Goal: Task Accomplishment & Management: Complete application form

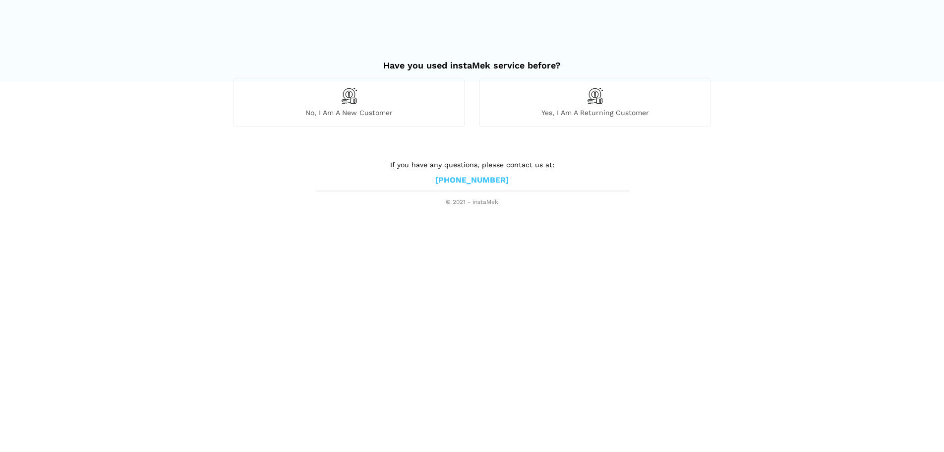
click at [592, 99] on img at bounding box center [595, 95] width 17 height 17
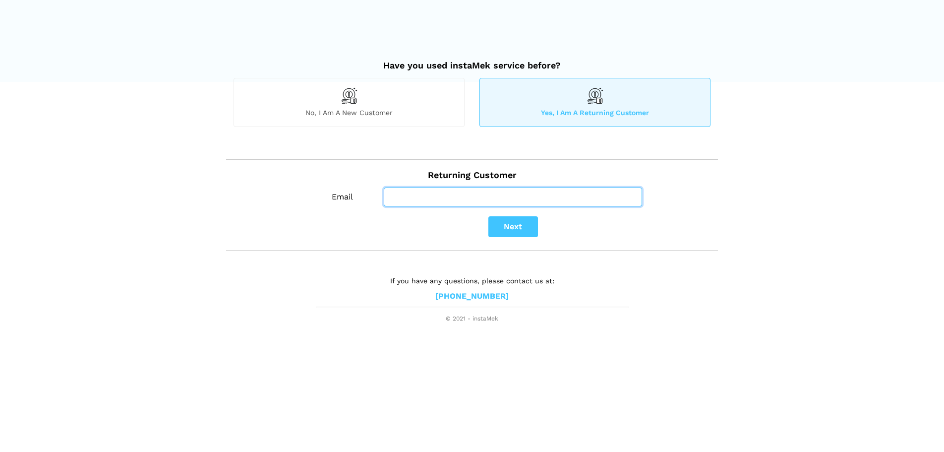
click at [425, 196] on input "Email" at bounding box center [513, 196] width 258 height 19
type input "[EMAIL_ADDRESS][DOMAIN_NAME]"
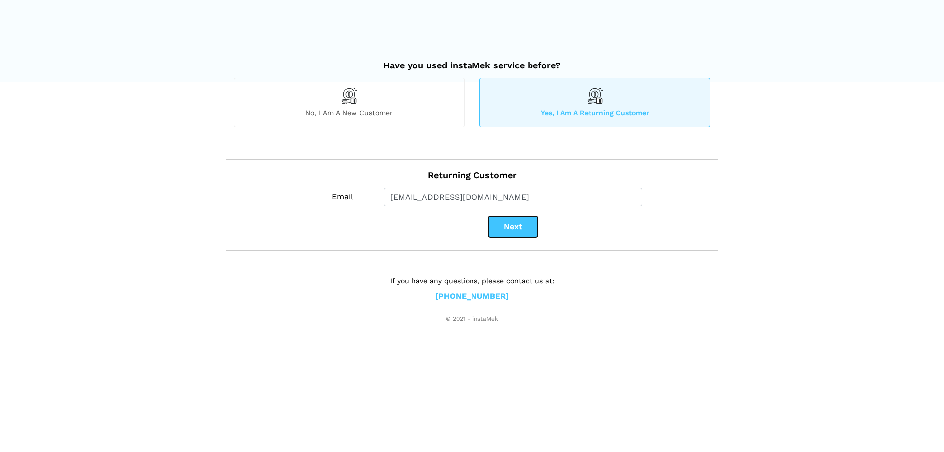
click at [505, 226] on button "Next" at bounding box center [514, 226] width 50 height 21
click at [501, 225] on button "Next" at bounding box center [514, 226] width 50 height 21
click at [514, 223] on button "Next" at bounding box center [514, 226] width 50 height 21
click at [513, 224] on button "Next" at bounding box center [514, 226] width 50 height 21
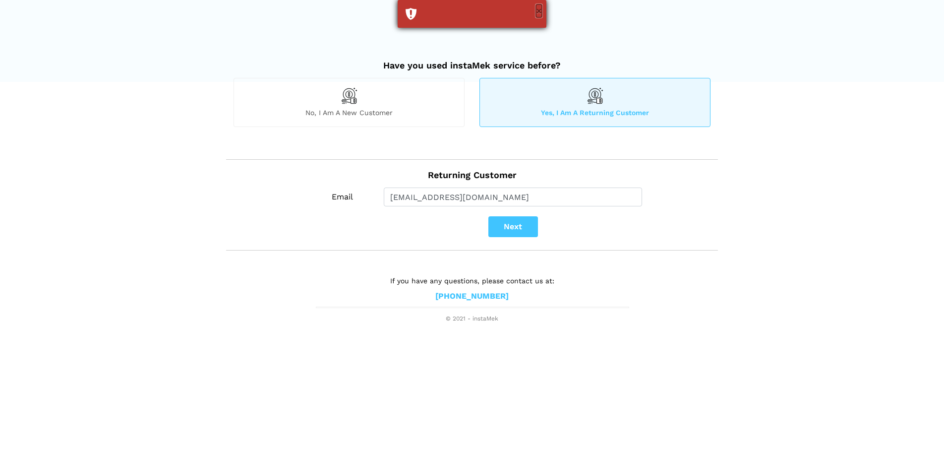
click at [538, 11] on button "×" at bounding box center [539, 10] width 6 height 13
click at [341, 98] on img at bounding box center [349, 95] width 17 height 17
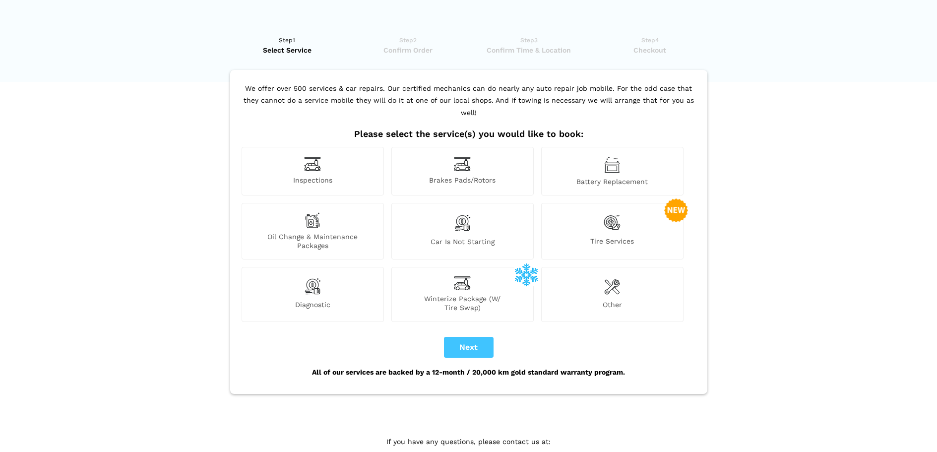
click at [463, 281] on div "Winterize Package (W/ Tire Swap)" at bounding box center [462, 294] width 142 height 55
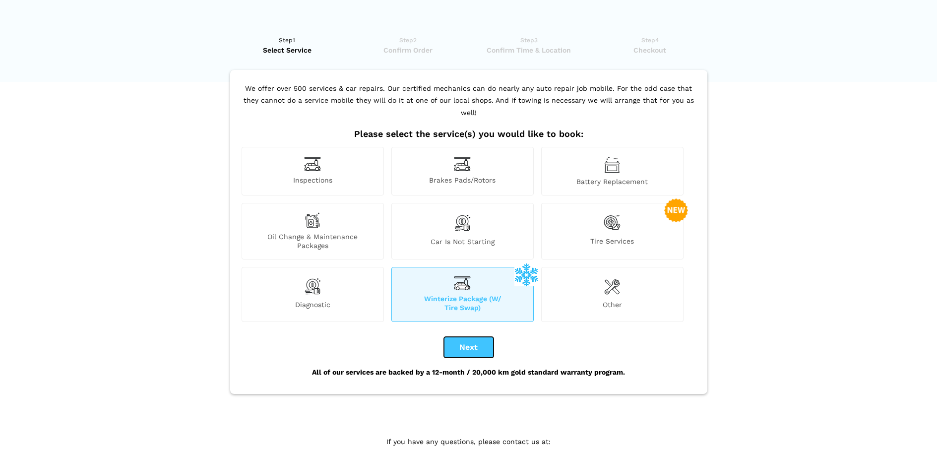
click at [473, 337] on button "Next" at bounding box center [469, 347] width 50 height 21
checkbox input "true"
